Goal: Task Accomplishment & Management: Manage account settings

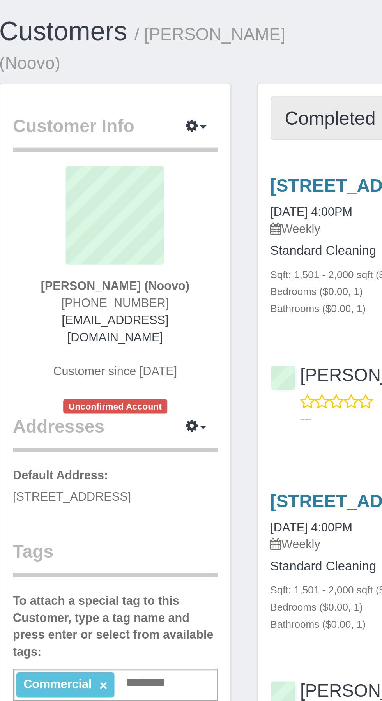
click at [190, 53] on span "Completed Bookings (14)" at bounding box center [214, 54] width 101 height 10
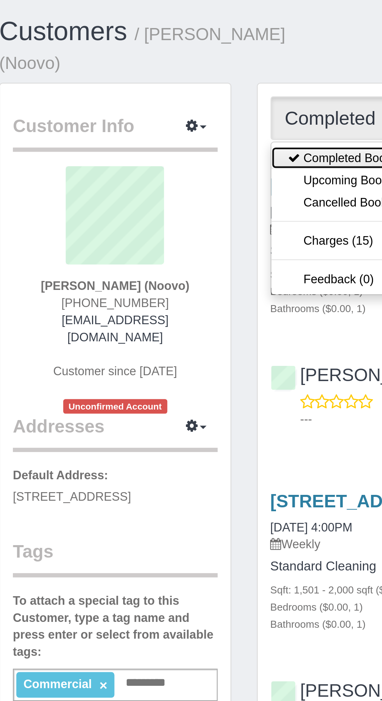
click at [186, 71] on link "Completed Bookings (14)" at bounding box center [199, 72] width 84 height 10
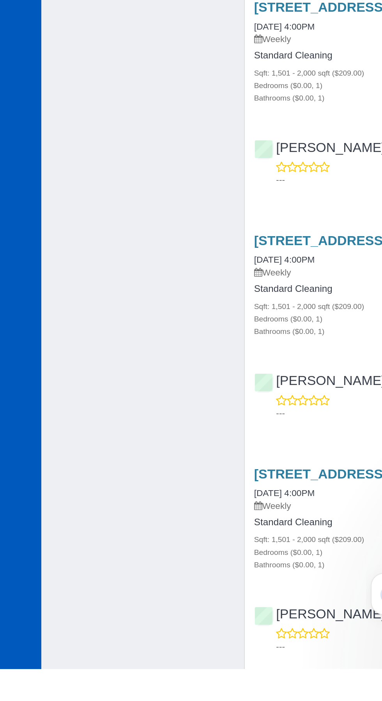
scroll to position [1380, 0]
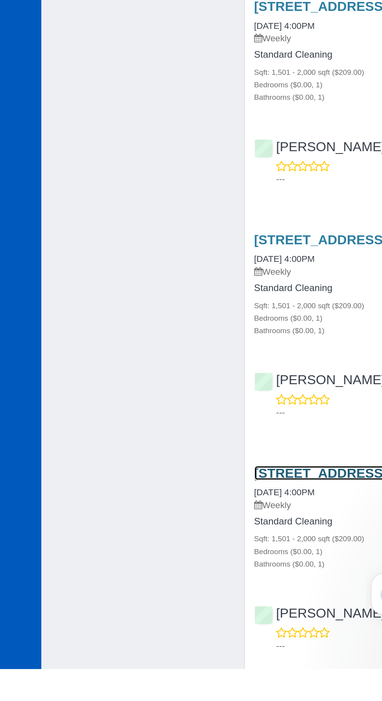
click at [200, 582] on link "[STREET_ADDRESS]" at bounding box center [198, 580] width 82 height 9
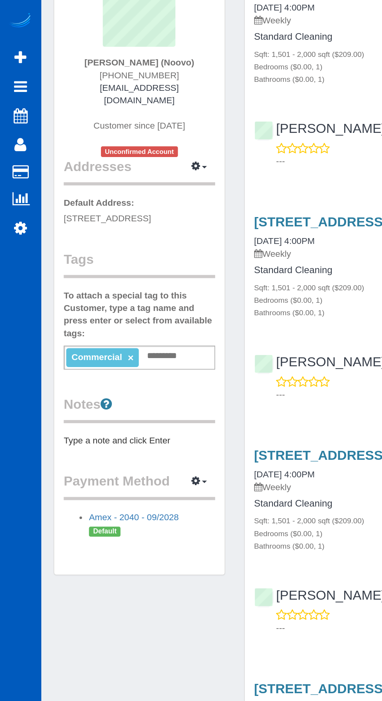
scroll to position [0, 0]
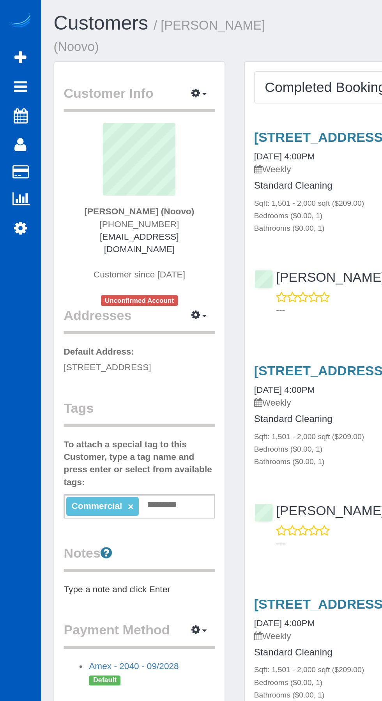
click at [131, 360] on pre "Type a note and click Enter" at bounding box center [86, 364] width 94 height 8
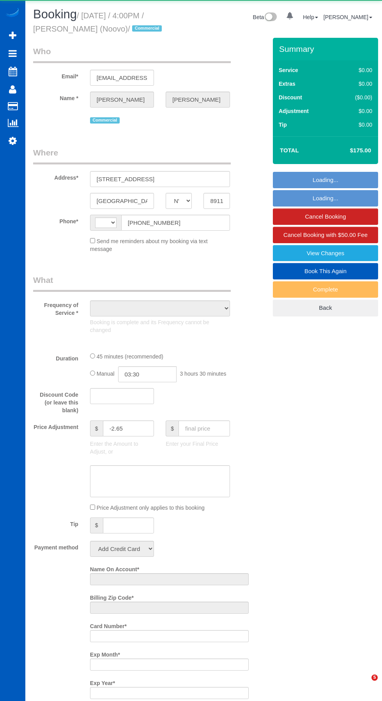
select select "NV"
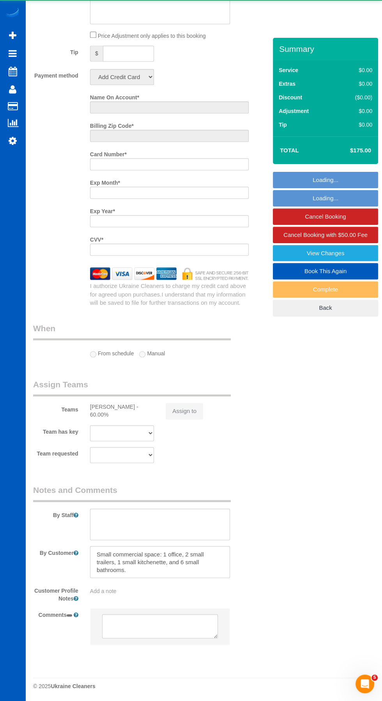
select select "string:US"
select select "object:1098"
select select "string:fspay-8acdd3ec-a77a-4ee8-8a01-39fa8b052e17"
select select "199"
select select "1501"
